Goal: Navigation & Orientation: Find specific page/section

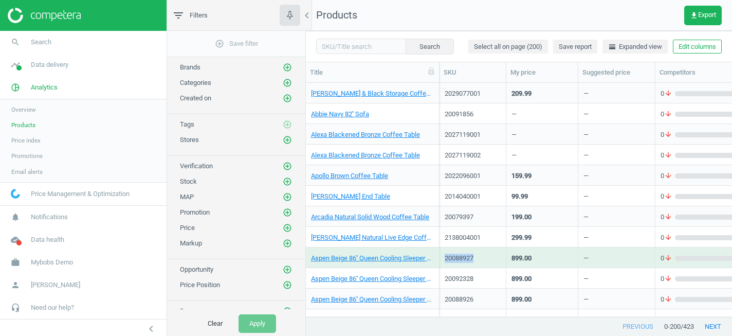
scroll to position [233, 426]
click at [53, 262] on span "Mybobs Demo" at bounding box center [52, 261] width 42 height 9
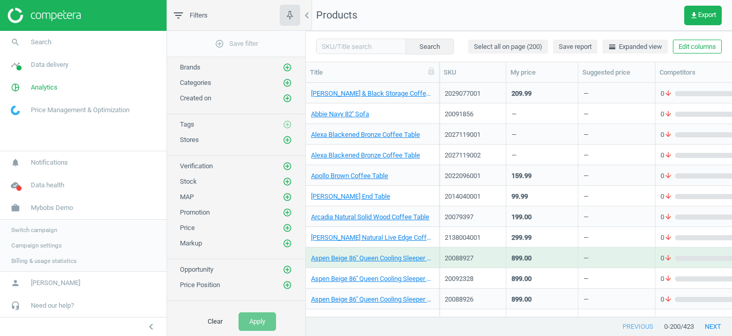
click at [34, 227] on span "Switch campaign" at bounding box center [34, 230] width 46 height 8
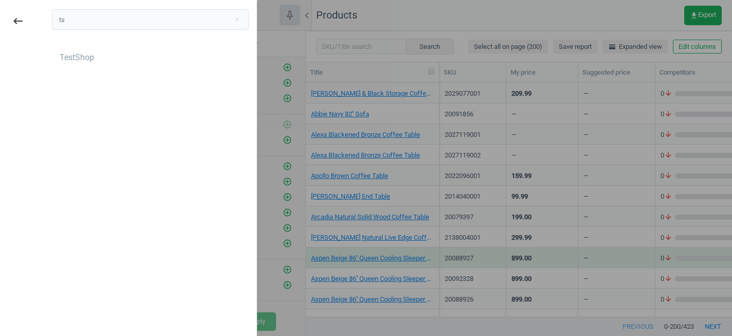
type input "t"
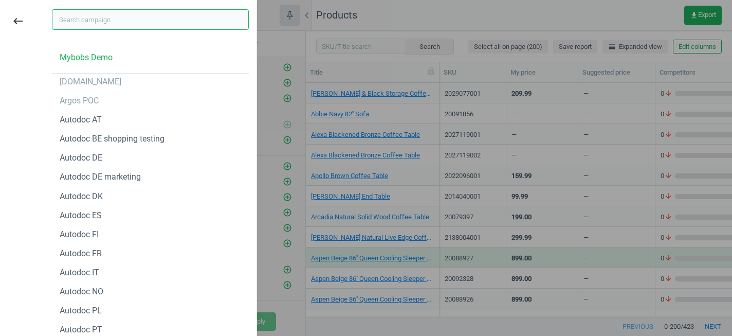
click at [104, 19] on input "text" at bounding box center [150, 19] width 197 height 21
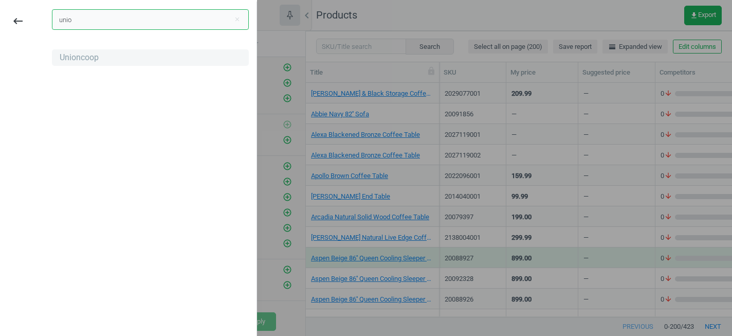
type input "unio"
click at [85, 65] on div "Unioncoop" at bounding box center [150, 57] width 197 height 16
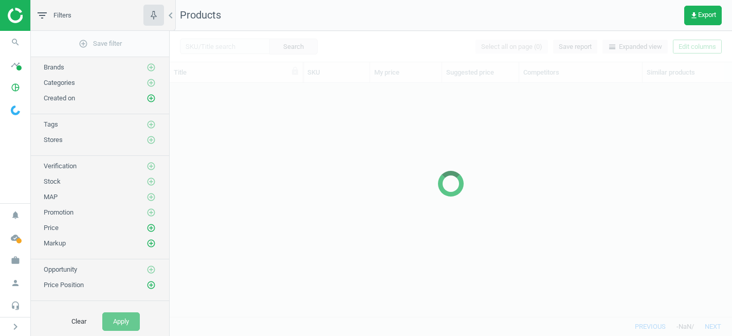
scroll to position [233, 562]
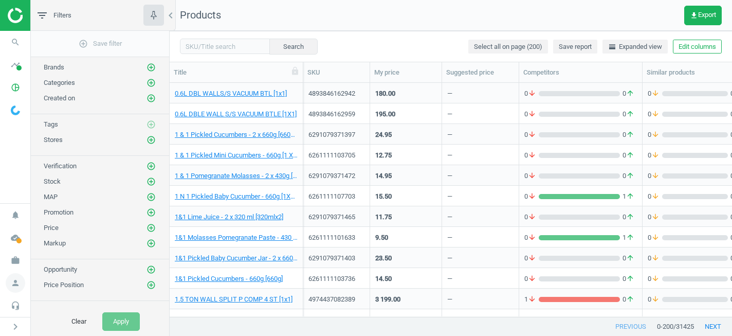
click at [17, 282] on icon "person" at bounding box center [16, 283] width 20 height 20
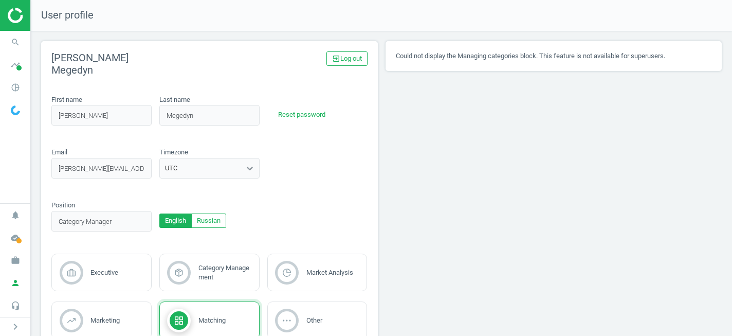
click at [439, 172] on div "Could not display the Managing categories block. This feature is not available …" at bounding box center [553, 215] width 344 height 349
click at [13, 83] on icon "pie_chart_outlined" at bounding box center [16, 88] width 20 height 20
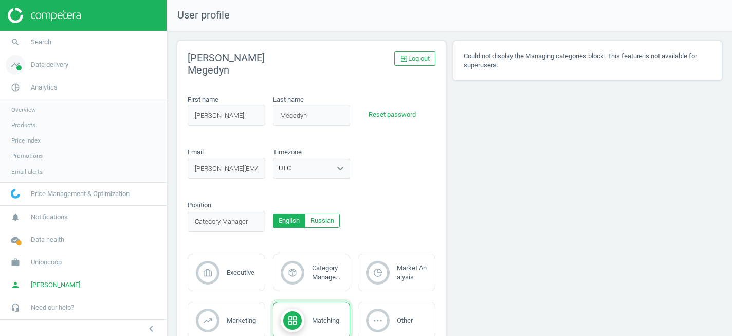
click at [34, 69] on span "Data delivery" at bounding box center [50, 64] width 38 height 9
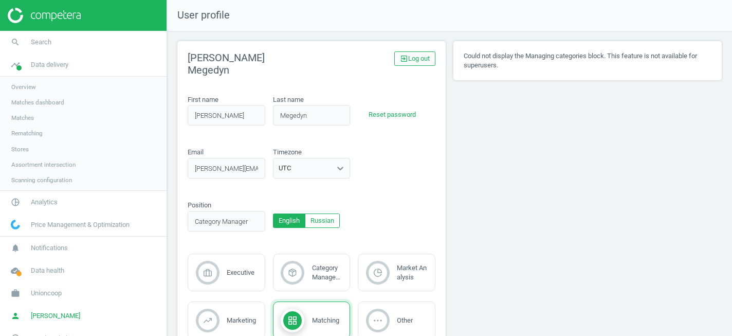
click at [31, 181] on span "Scanning configuration" at bounding box center [41, 180] width 61 height 8
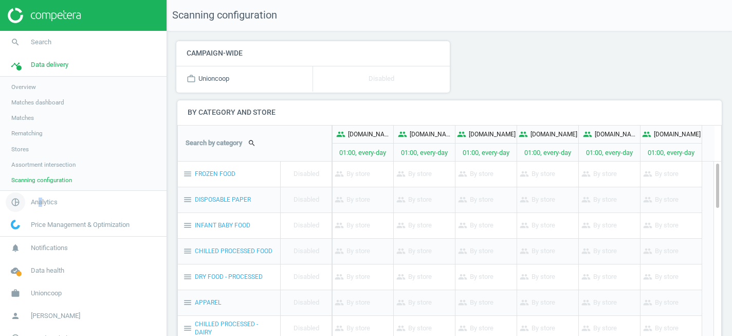
click at [41, 198] on span "Analytics" at bounding box center [44, 201] width 27 height 9
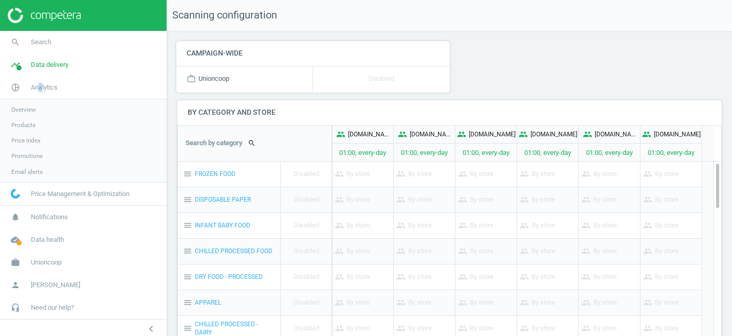
click at [20, 128] on span "Products" at bounding box center [23, 125] width 24 height 8
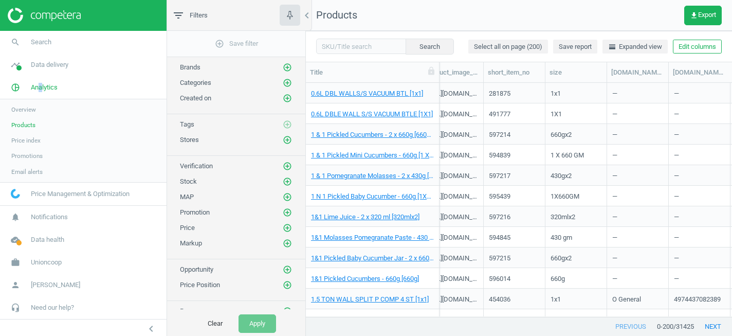
scroll to position [0, 822]
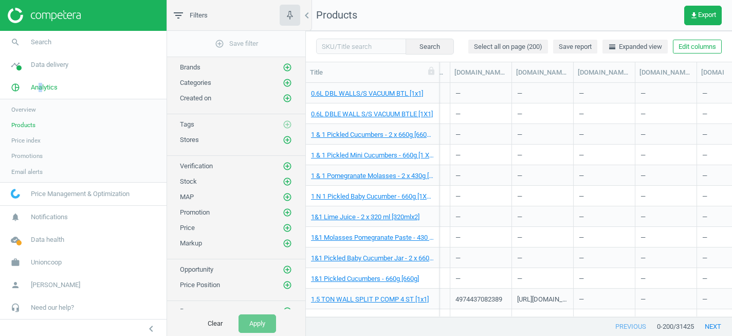
click at [40, 158] on span "Promotions" at bounding box center [26, 156] width 31 height 8
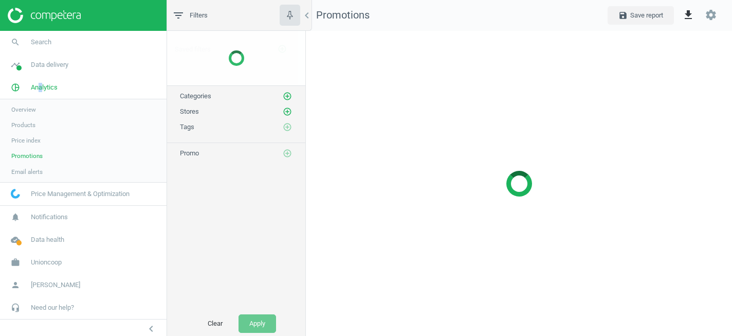
scroll to position [305, 427]
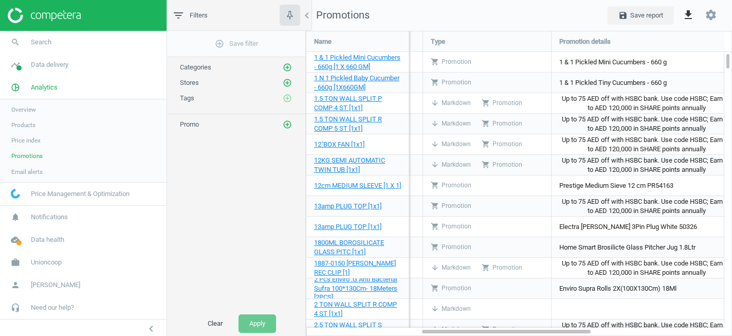
click at [187, 124] on span "Promo" at bounding box center [189, 124] width 19 height 8
click at [288, 121] on icon "add_circle_outline" at bounding box center [287, 124] width 9 height 9
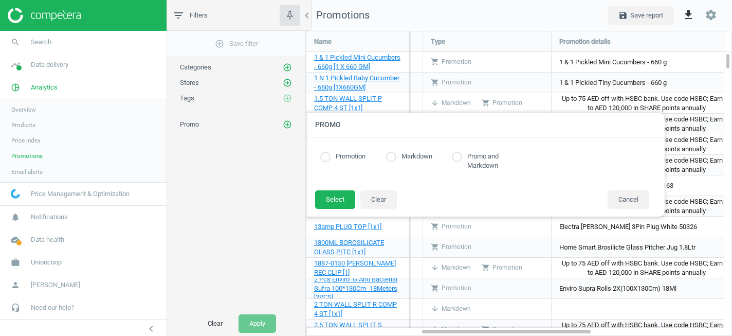
click at [462, 20] on div at bounding box center [672, 168] width 732 height 336
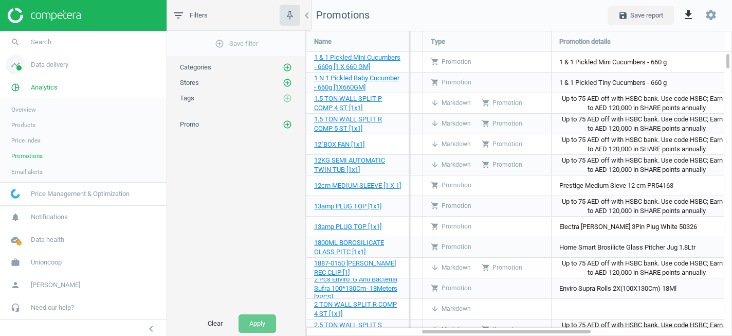
click at [56, 68] on span "Data delivery" at bounding box center [50, 64] width 38 height 9
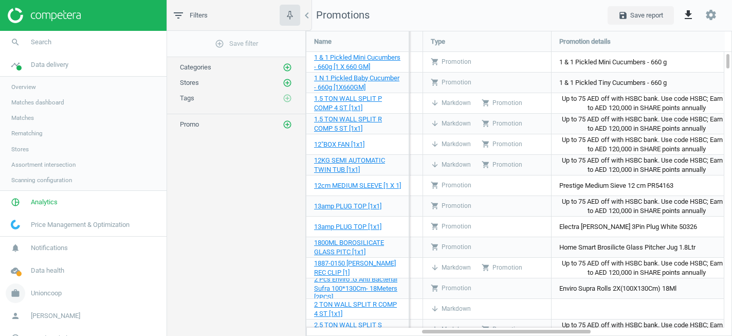
click at [57, 292] on span "Unioncoop" at bounding box center [46, 292] width 31 height 9
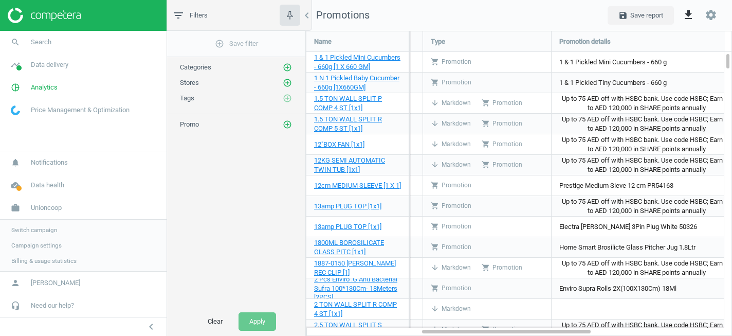
click at [34, 230] on span "Switch campaign" at bounding box center [34, 230] width 46 height 8
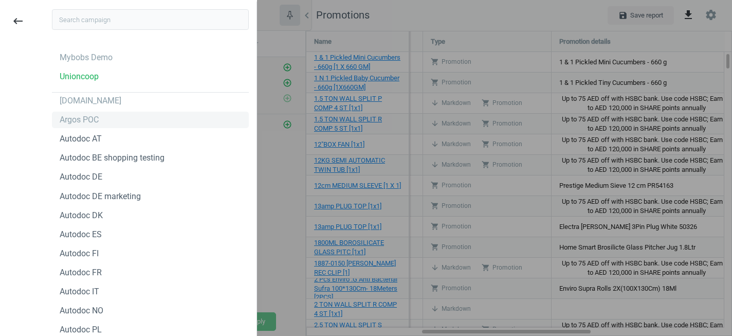
click at [103, 121] on div "Argos POC" at bounding box center [150, 120] width 197 height 16
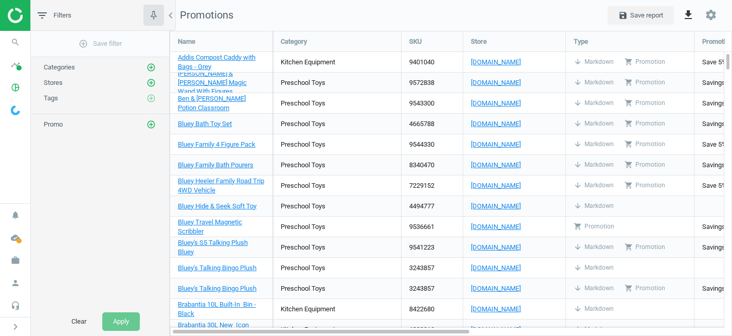
scroll to position [305, 563]
click at [14, 88] on icon "pie_chart_outlined" at bounding box center [16, 88] width 20 height 20
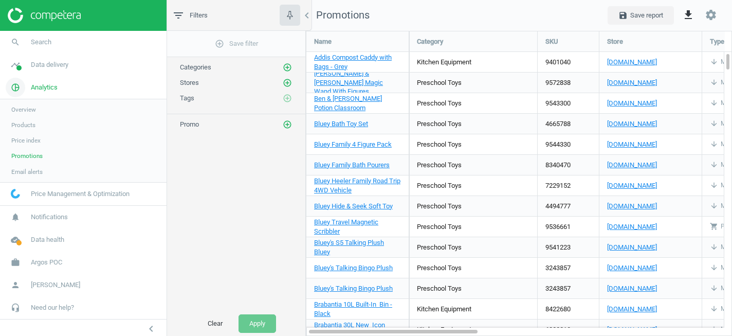
scroll to position [5, 5]
click at [57, 61] on span "Data delivery" at bounding box center [50, 64] width 38 height 9
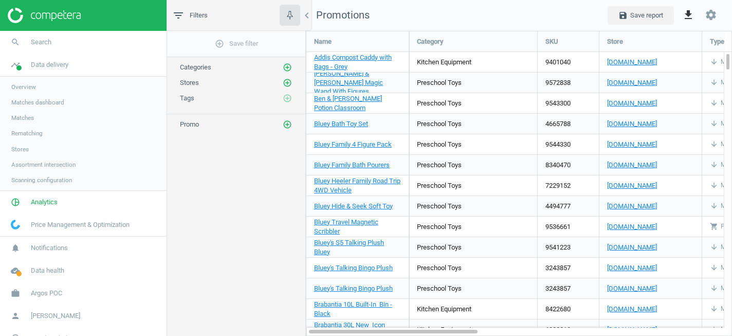
click at [30, 88] on span "Overview" at bounding box center [23, 87] width 25 height 8
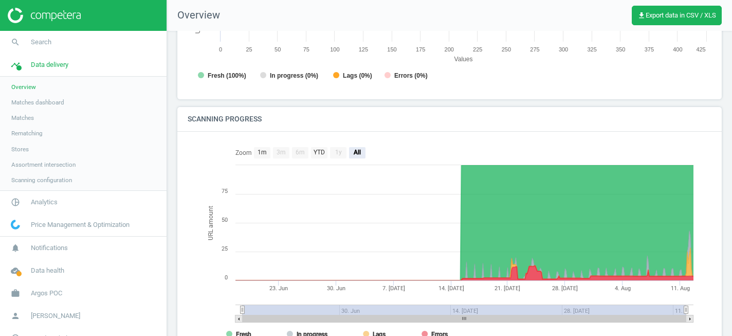
scroll to position [220, 0]
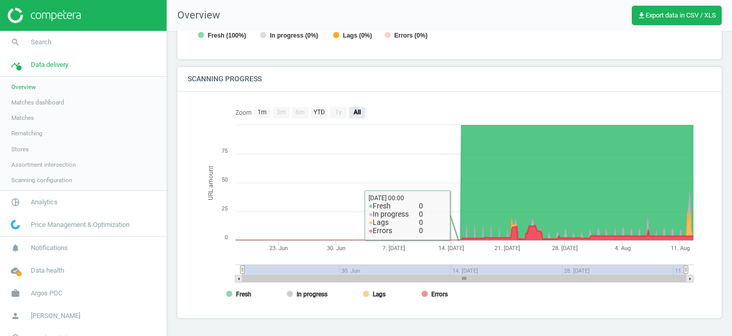
drag, startPoint x: 461, startPoint y: 240, endPoint x: 285, endPoint y: 240, distance: 176.3
click at [456, 240] on icon at bounding box center [458, 240] width 4 height 4
drag, startPoint x: 460, startPoint y: 211, endPoint x: 316, endPoint y: 216, distance: 144.5
click at [316, 216] on icon "Created with Highstock 6.2.0 URL amount [DATE]. [DATE]. [DATE] [DATE]. [DATE] 2…" at bounding box center [449, 205] width 498 height 206
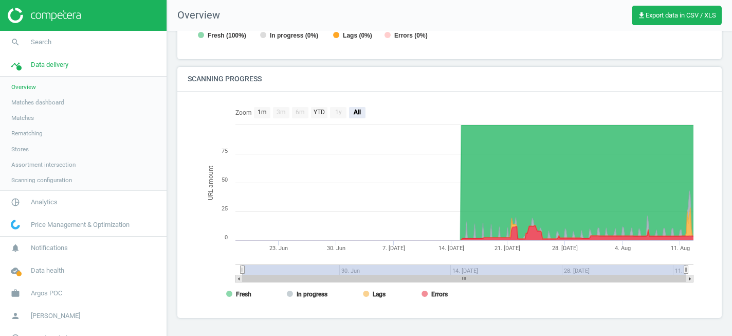
drag, startPoint x: 450, startPoint y: 244, endPoint x: 361, endPoint y: 244, distance: 89.4
click at [361, 244] on rect at bounding box center [449, 205] width 498 height 206
drag, startPoint x: 651, startPoint y: 267, endPoint x: 709, endPoint y: 266, distance: 57.6
click at [709, 266] on div "Created with Highstock 6.2.0 URL amount [DATE]. [DATE]. [DATE] [DATE]. [DATE] 2…" at bounding box center [450, 205] width 524 height 206
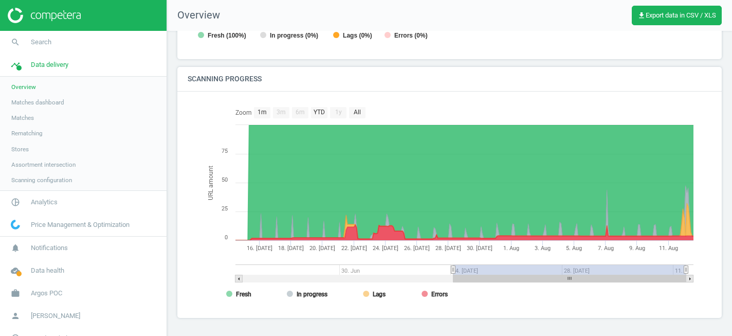
drag, startPoint x: 242, startPoint y: 270, endPoint x: 453, endPoint y: 270, distance: 211.2
click at [453, 270] on icon at bounding box center [453, 270] width 4 height 8
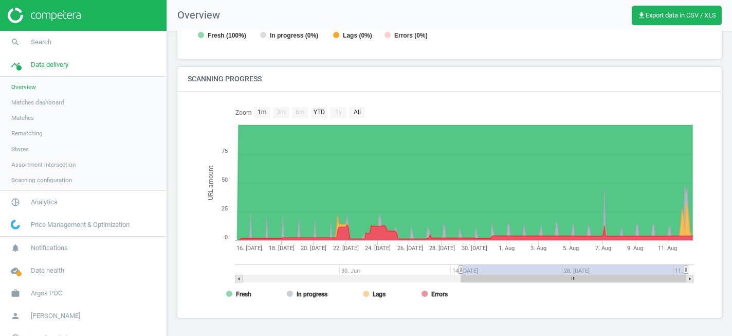
drag, startPoint x: 453, startPoint y: 270, endPoint x: 462, endPoint y: 271, distance: 8.8
click at [462, 271] on icon at bounding box center [461, 270] width 4 height 8
click at [423, 295] on rect at bounding box center [424, 293] width 6 height 6
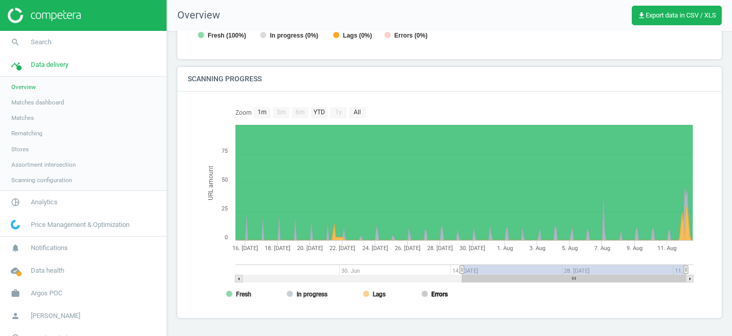
click at [426, 293] on rect at bounding box center [424, 293] width 6 height 6
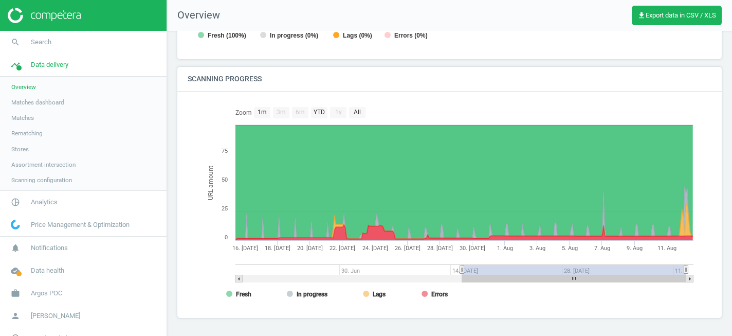
click at [73, 165] on span "Assortment intersection" at bounding box center [43, 164] width 64 height 8
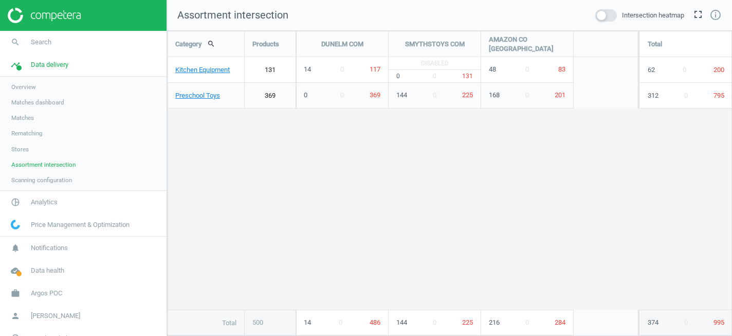
scroll to position [305, 565]
click at [71, 179] on span "Scanning configuration" at bounding box center [41, 180] width 61 height 8
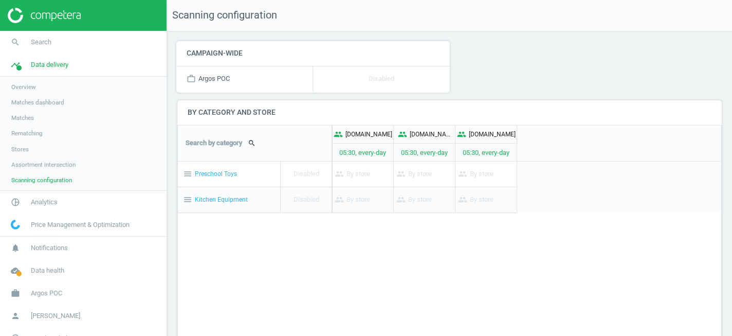
click at [39, 102] on span "Matches dashboard" at bounding box center [37, 102] width 53 height 8
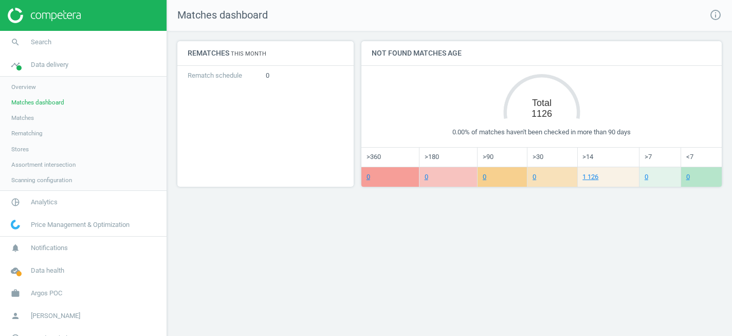
click at [27, 83] on span "Overview" at bounding box center [23, 87] width 25 height 8
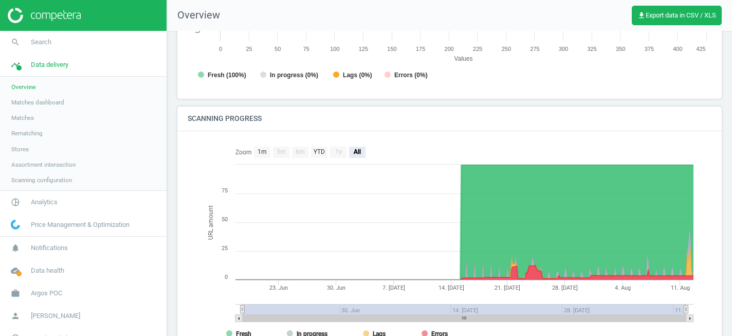
scroll to position [220, 0]
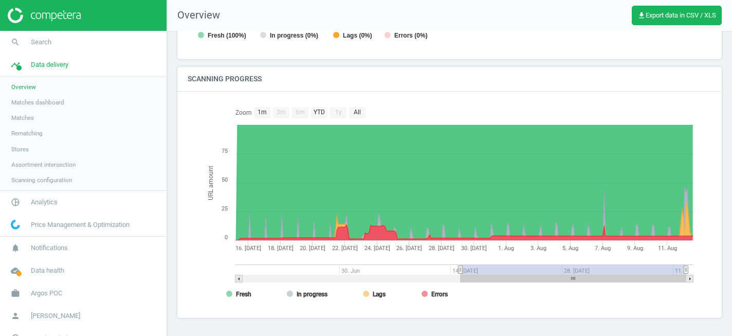
drag, startPoint x: 242, startPoint y: 268, endPoint x: 460, endPoint y: 270, distance: 218.9
click at [460, 270] on icon at bounding box center [460, 270] width 4 height 8
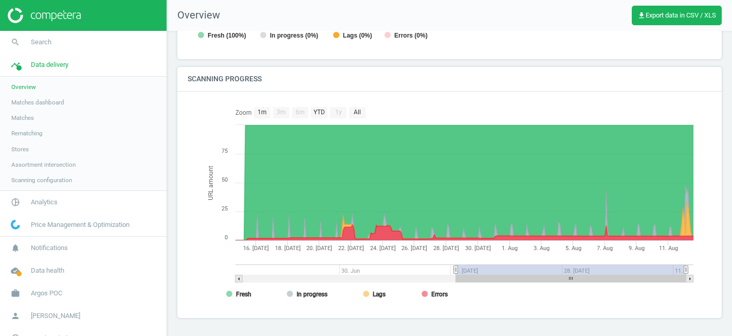
drag, startPoint x: 460, startPoint y: 270, endPoint x: 438, endPoint y: 274, distance: 22.9
click at [456, 270] on icon at bounding box center [456, 270] width 4 height 8
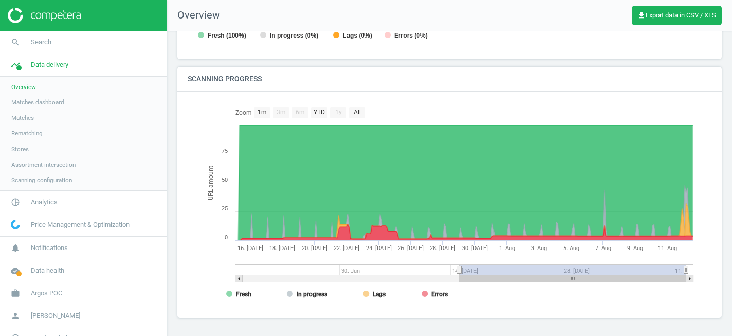
drag, startPoint x: 454, startPoint y: 270, endPoint x: 459, endPoint y: 271, distance: 5.7
click at [459, 271] on icon at bounding box center [459, 270] width 4 height 8
click at [66, 315] on span "[PERSON_NAME]" at bounding box center [55, 315] width 49 height 9
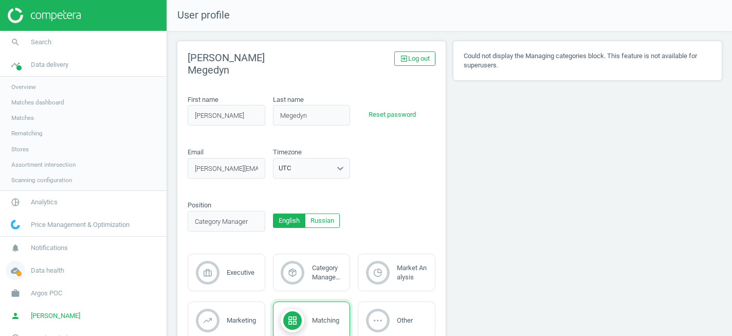
click at [46, 271] on span "Data health" at bounding box center [47, 270] width 33 height 9
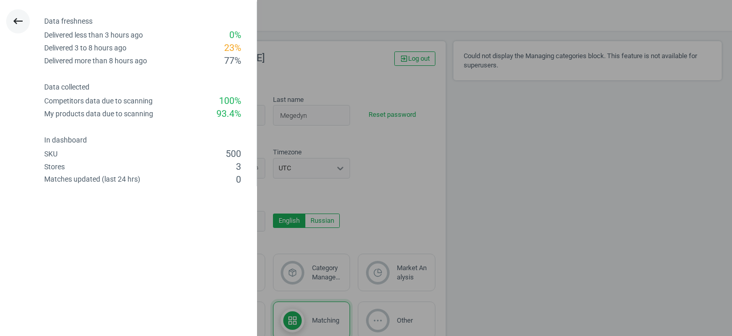
click at [16, 22] on icon "keyboard_backspace" at bounding box center [18, 21] width 12 height 12
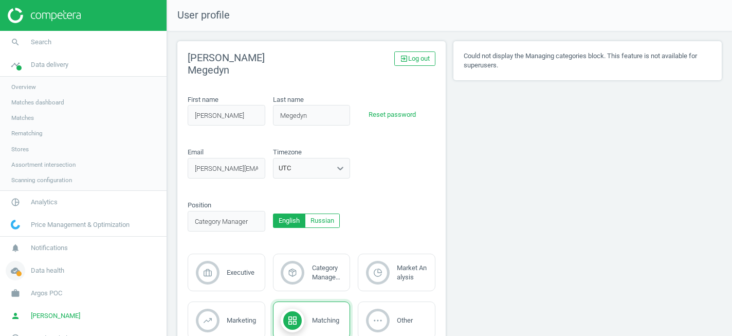
click at [43, 271] on span "Data health" at bounding box center [47, 270] width 33 height 9
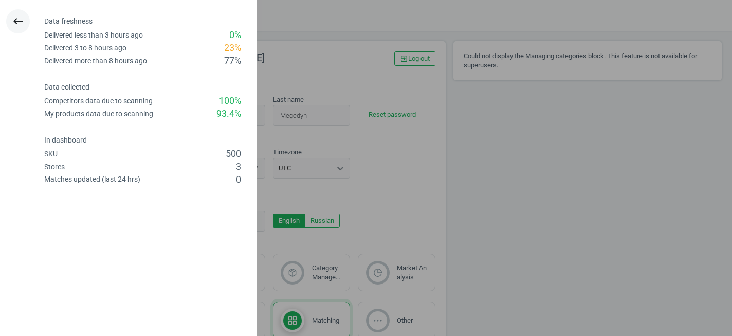
click at [13, 19] on icon "keyboard_backspace" at bounding box center [18, 21] width 12 height 12
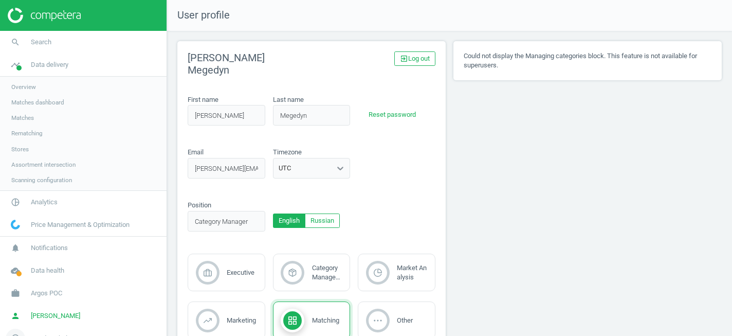
click at [15, 333] on icon "headset_mic" at bounding box center [16, 338] width 20 height 20
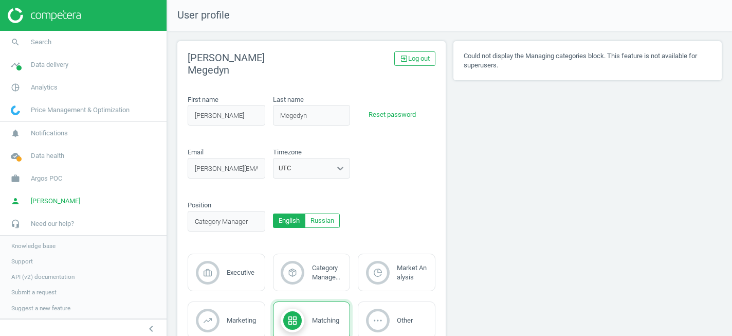
click at [27, 260] on span "Support" at bounding box center [22, 261] width 22 height 8
